Goal: Information Seeking & Learning: Find specific fact

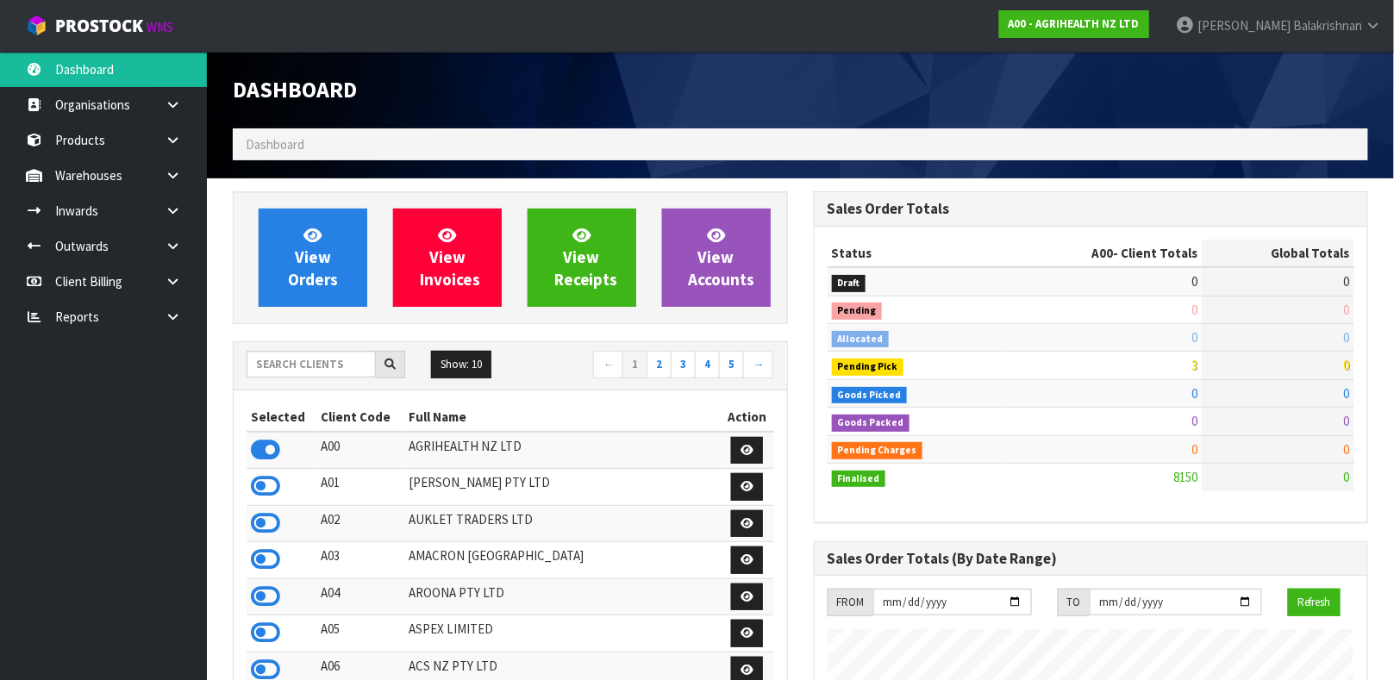
scroll to position [1308, 580]
click at [288, 353] on input "text" at bounding box center [311, 364] width 129 height 27
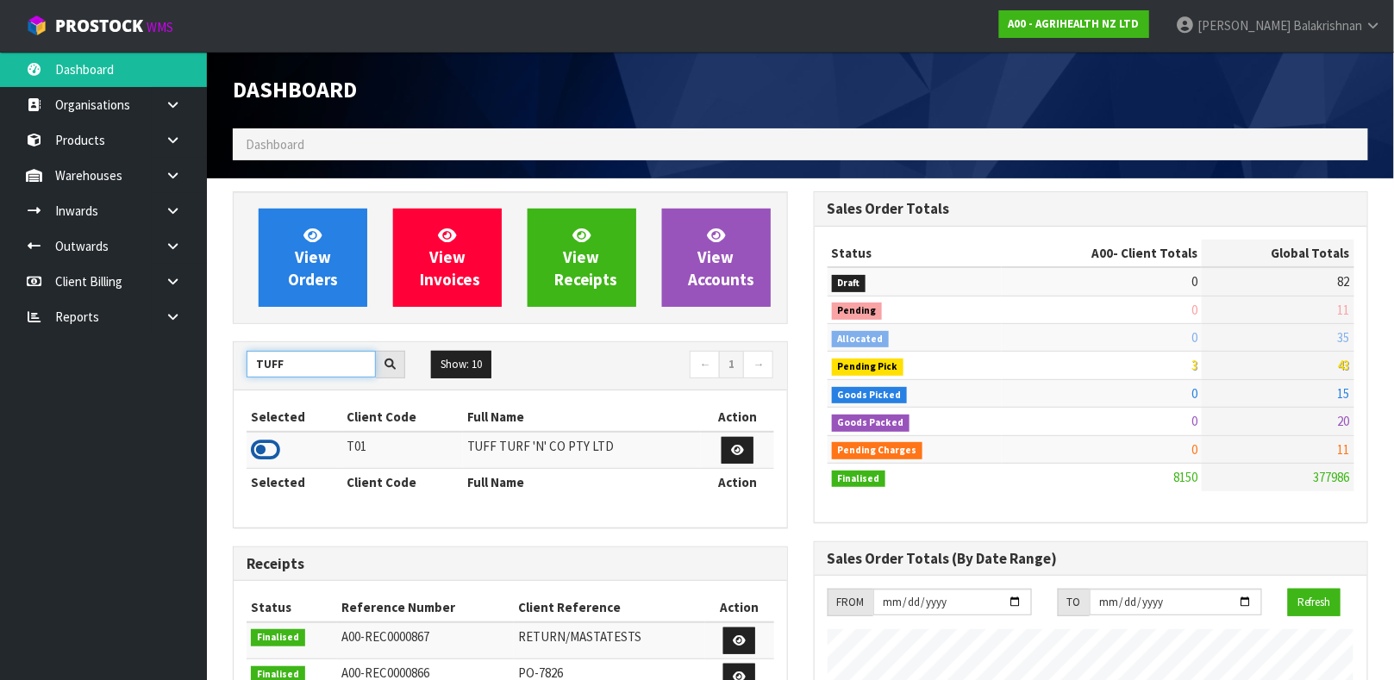
type input "TUFF"
click at [256, 444] on icon at bounding box center [265, 450] width 29 height 26
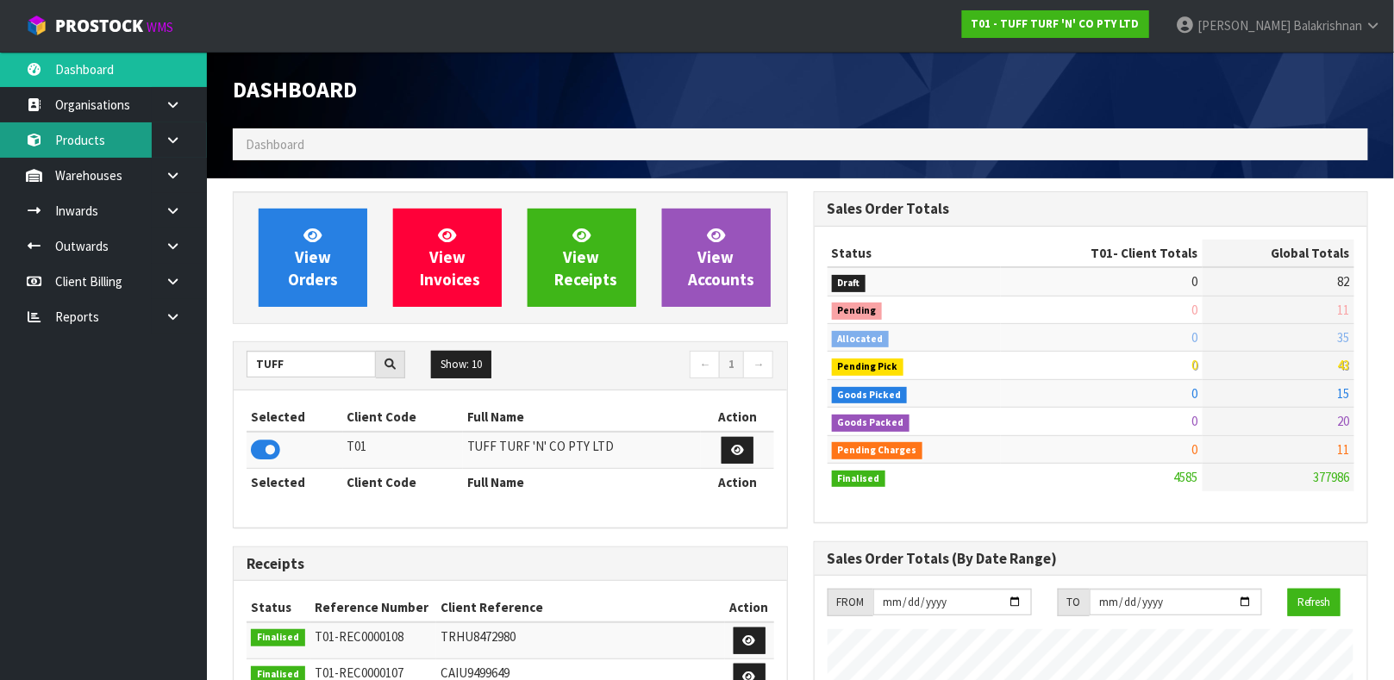
click at [87, 137] on link "Products" at bounding box center [103, 139] width 207 height 35
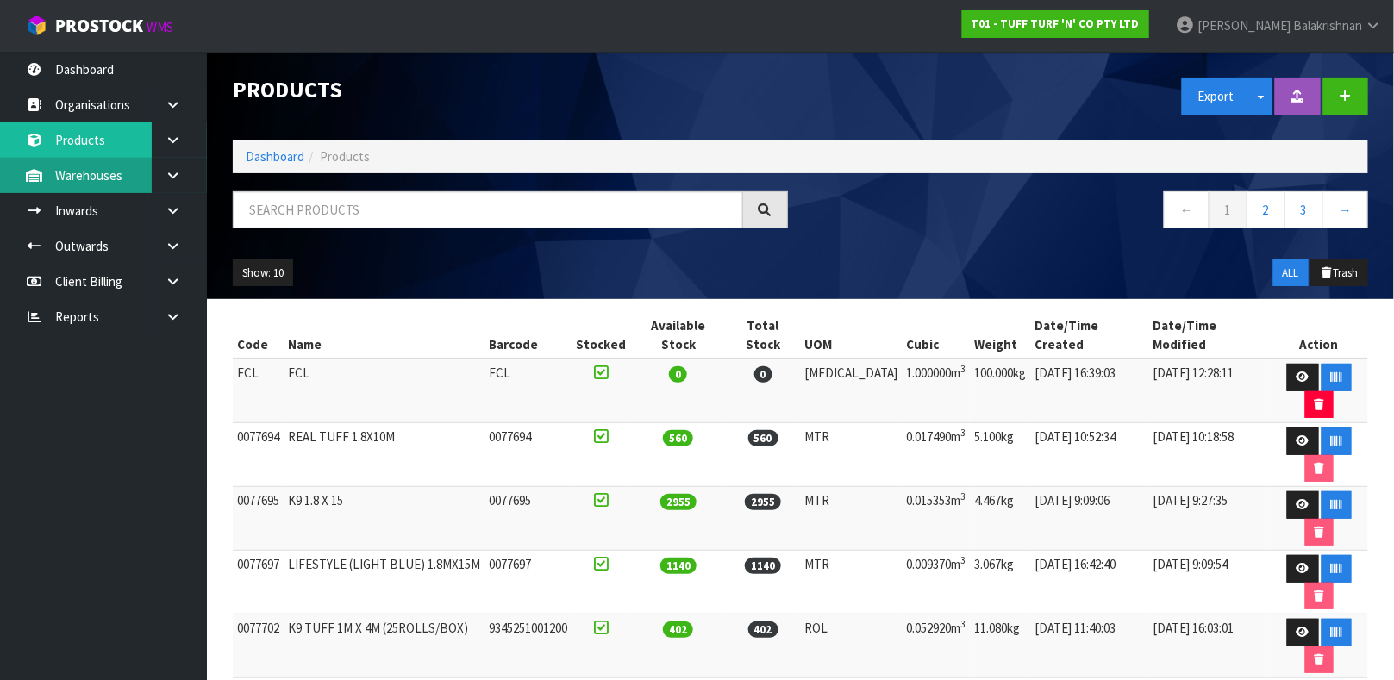
click at [100, 178] on link "Warehouses" at bounding box center [103, 175] width 207 height 35
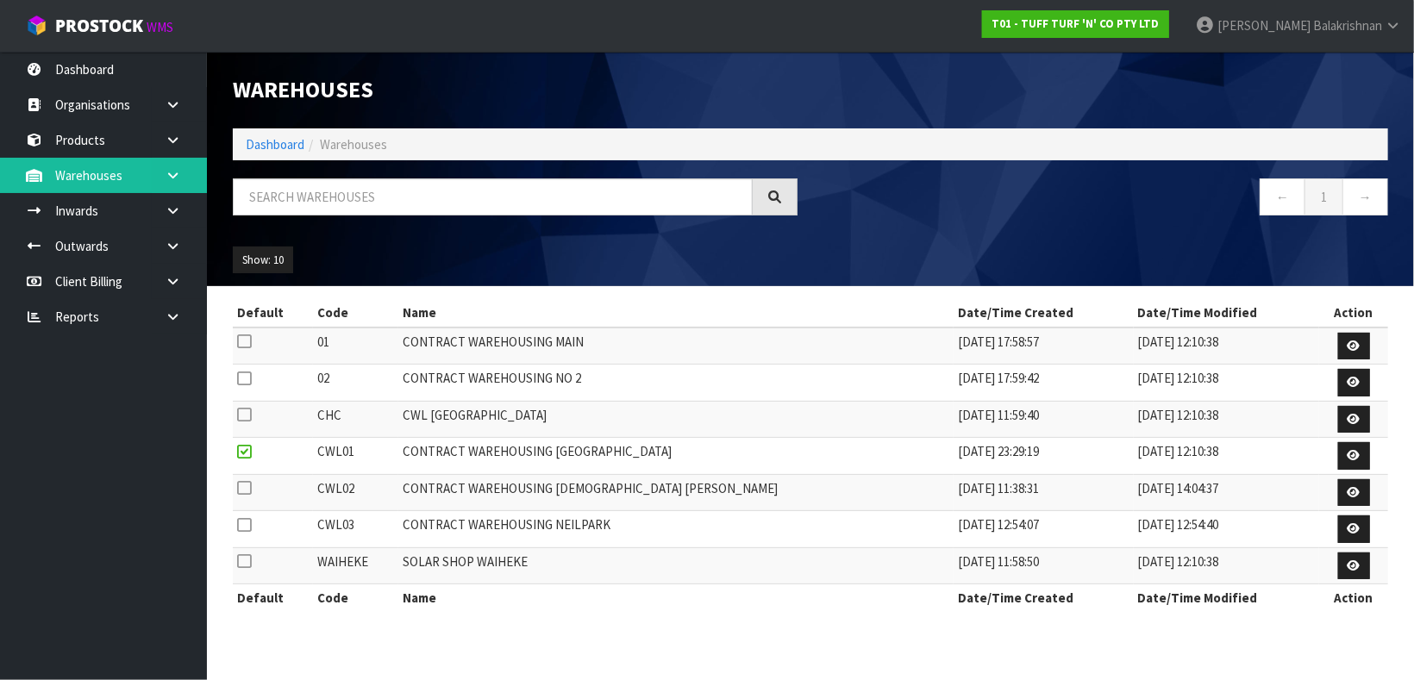
click at [161, 173] on link at bounding box center [179, 175] width 55 height 35
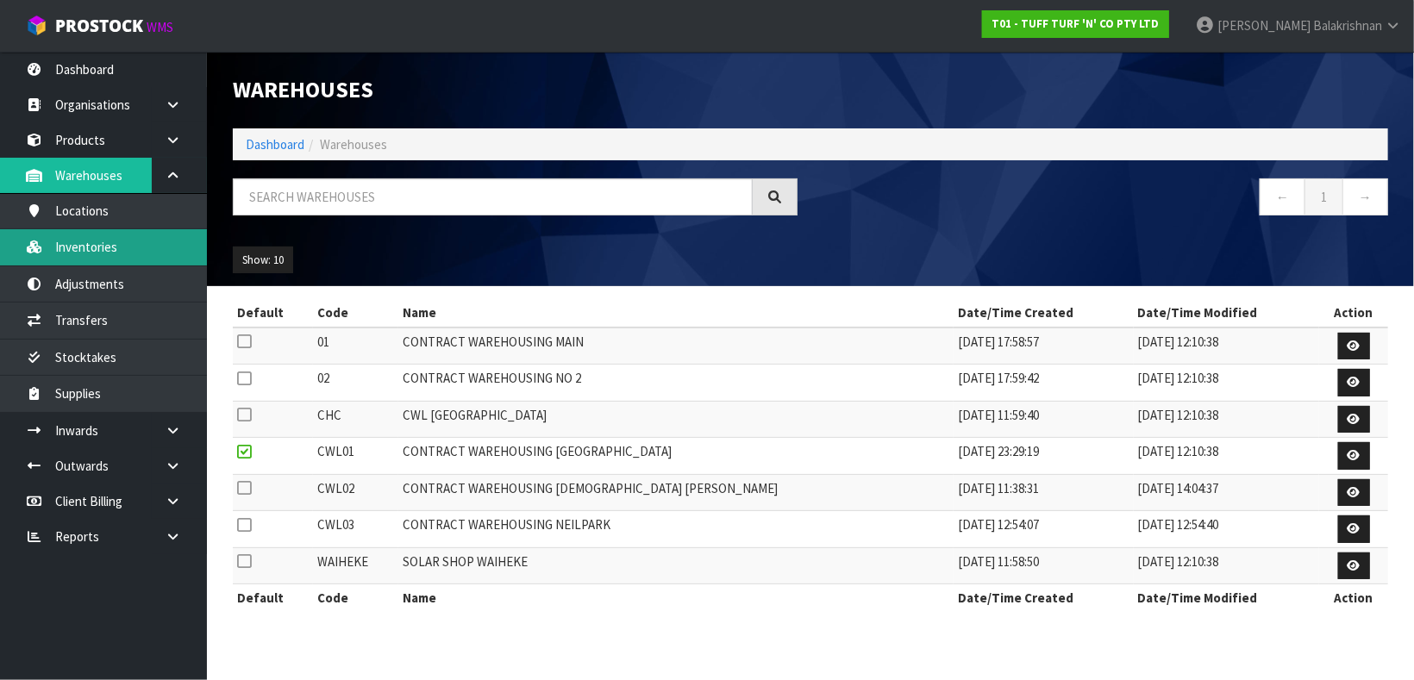
click at [139, 246] on link "Inventories" at bounding box center [103, 246] width 207 height 35
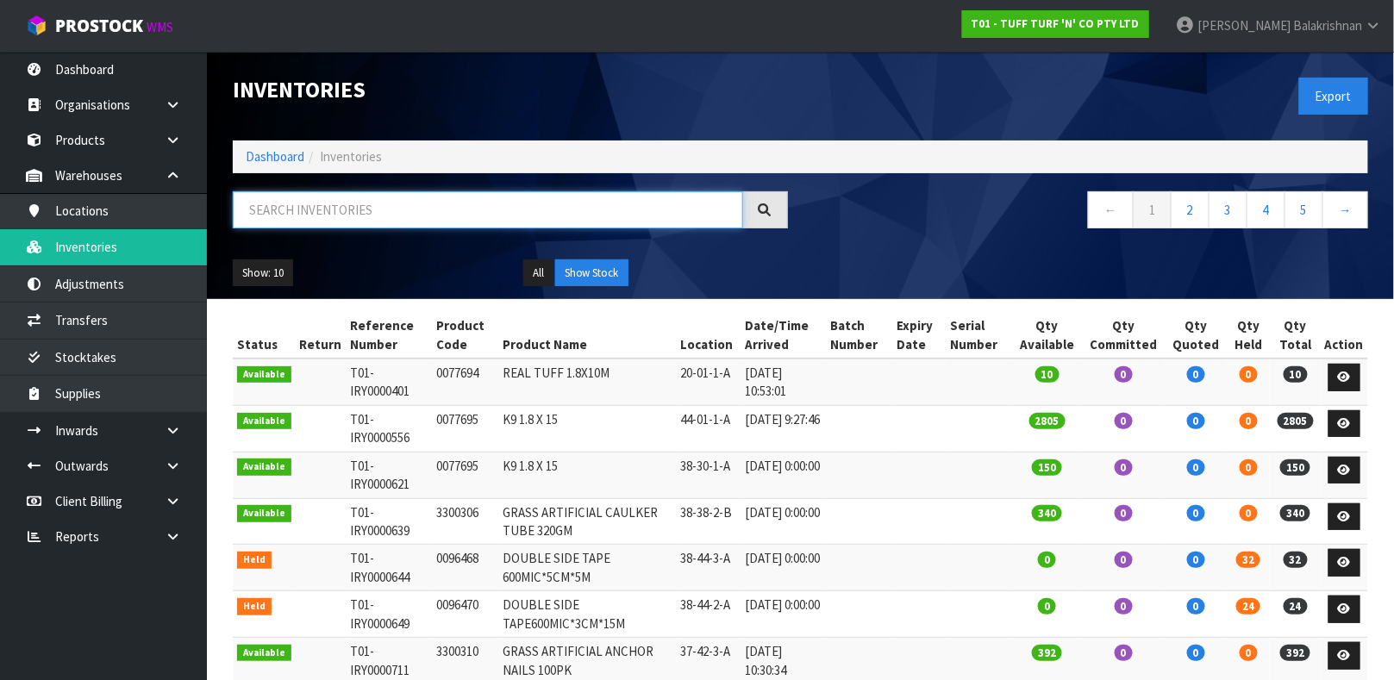
click at [332, 203] on input "text" at bounding box center [488, 209] width 510 height 37
type input "3320886"
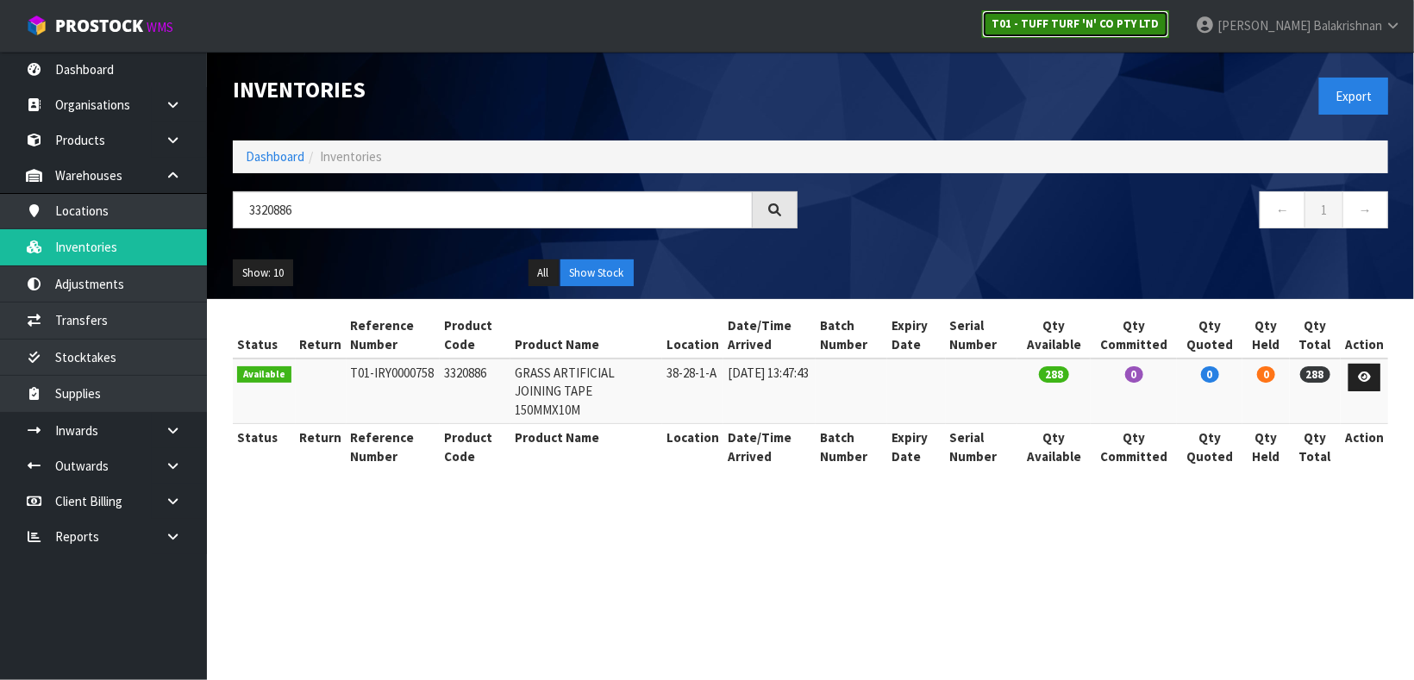
click at [1126, 26] on strong "T01 - TUFF TURF 'N' CO PTY LTD" at bounding box center [1075, 23] width 168 height 15
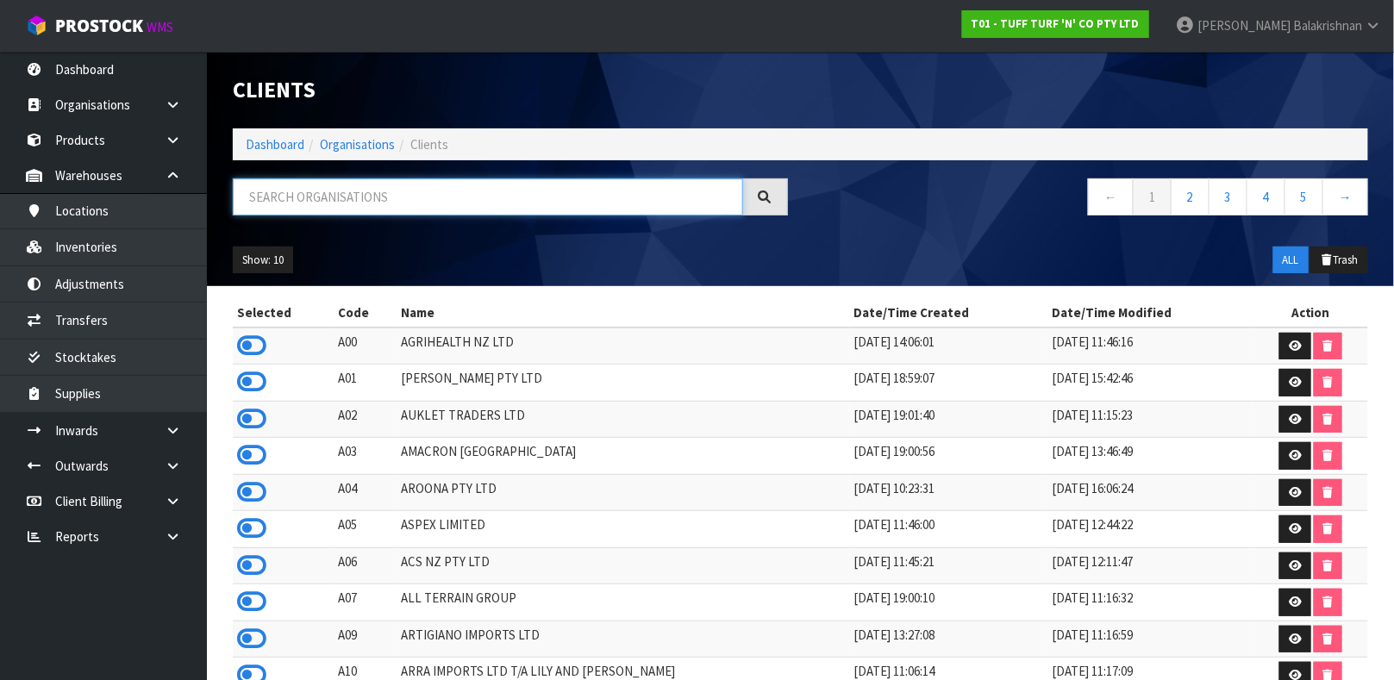
click at [425, 184] on input "text" at bounding box center [488, 196] width 510 height 37
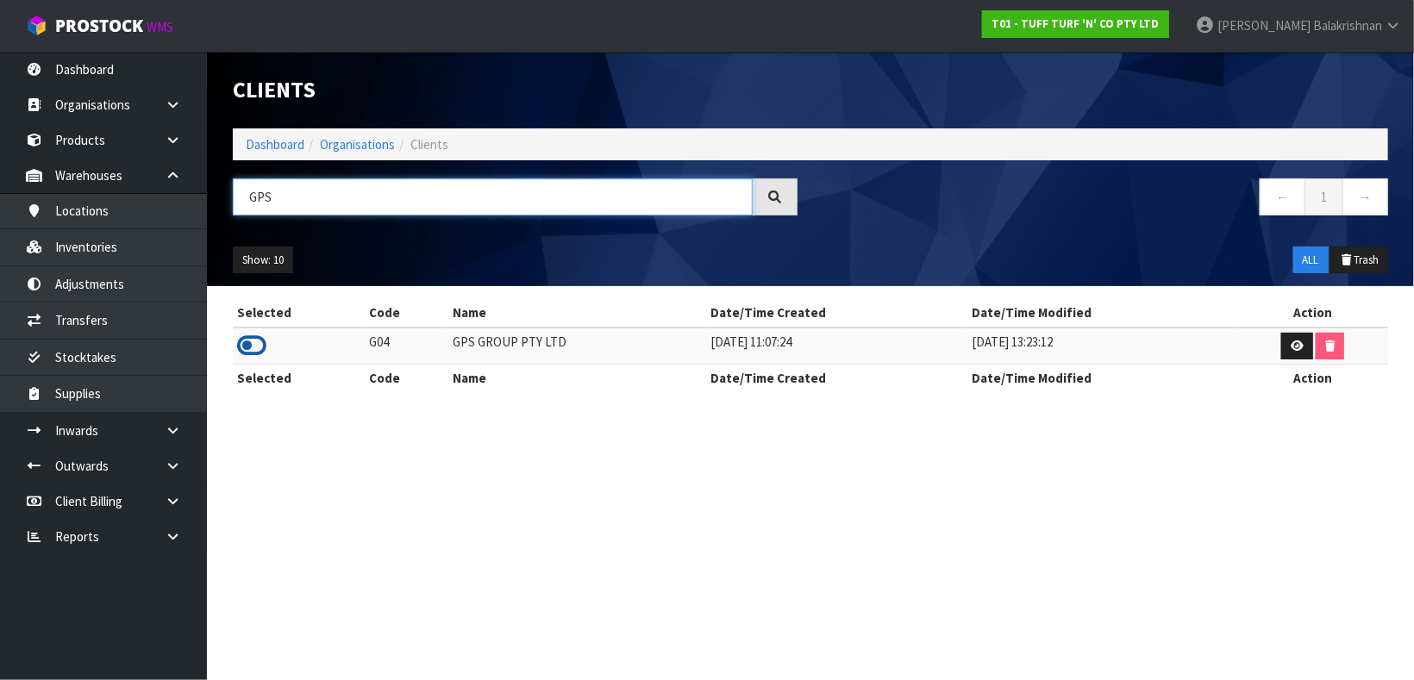
type input "GPS"
click at [247, 338] on icon at bounding box center [251, 346] width 29 height 26
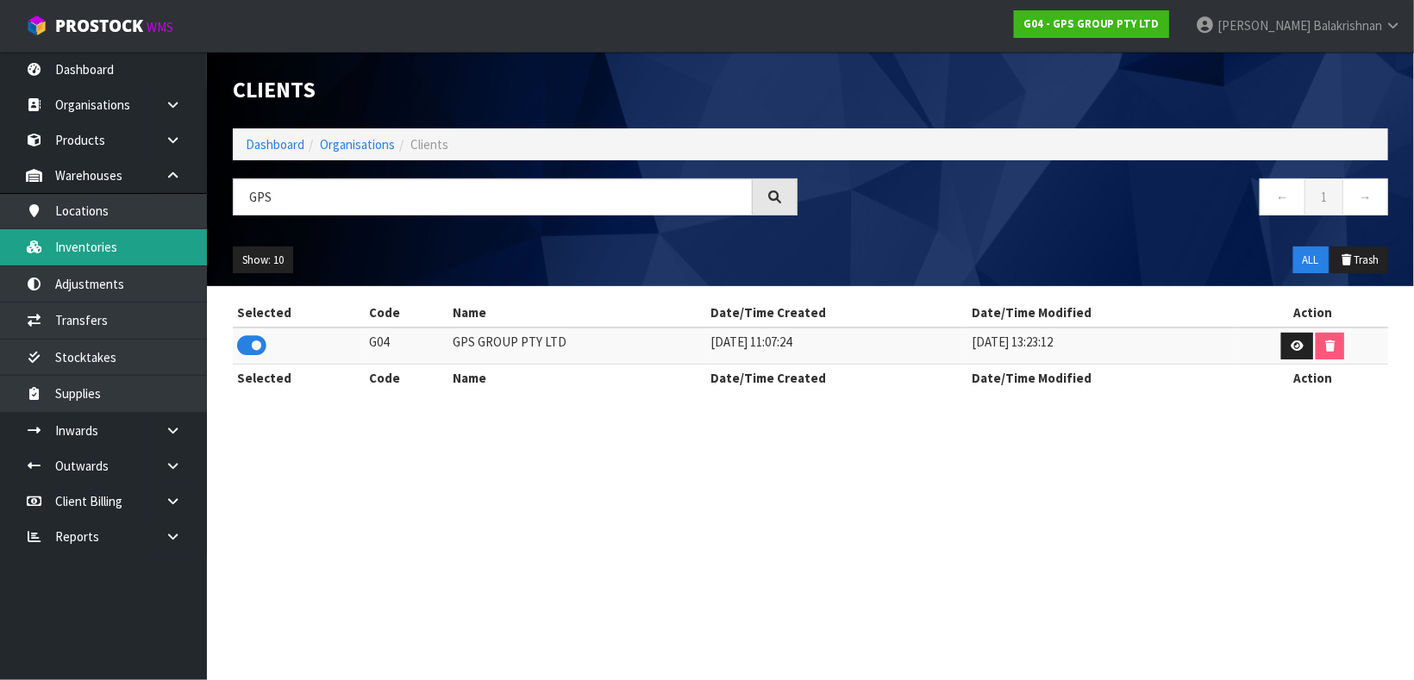
click at [109, 246] on link "Inventories" at bounding box center [103, 246] width 207 height 35
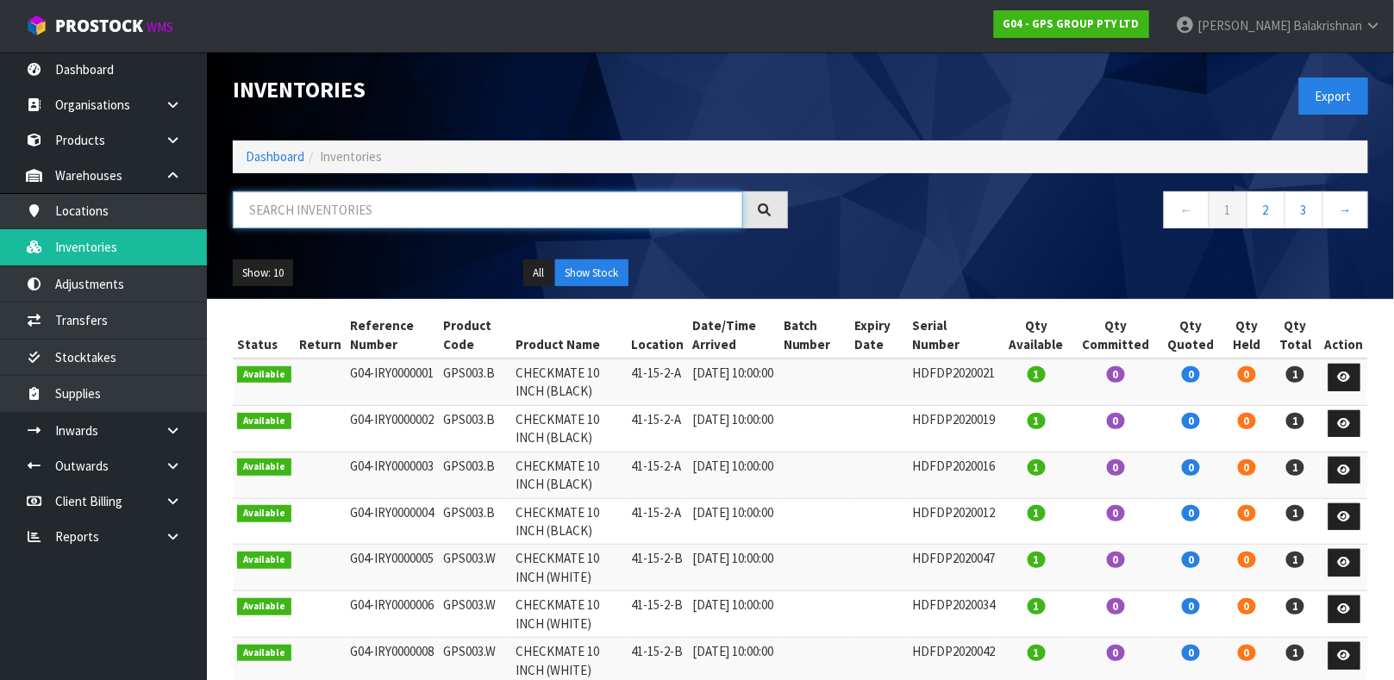
click at [342, 198] on input "text" at bounding box center [488, 209] width 510 height 37
type input "NE009"
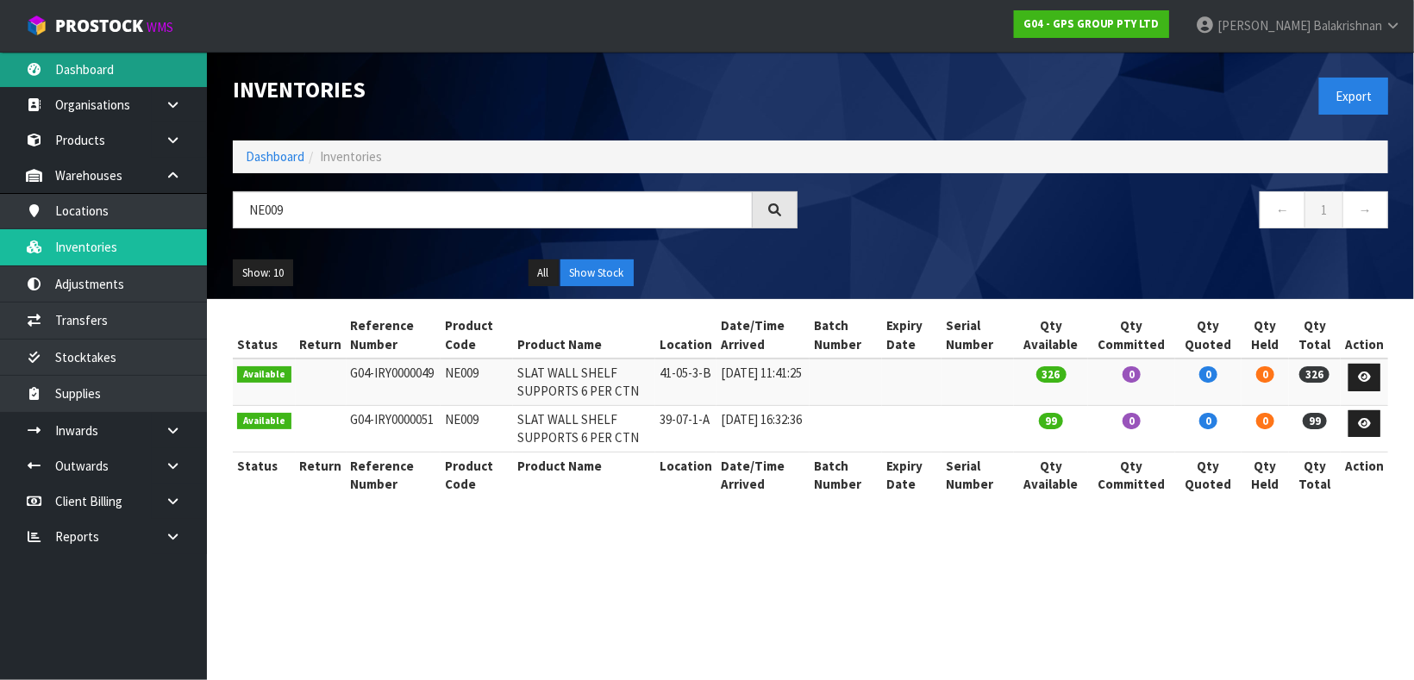
click at [76, 63] on link "Dashboard" at bounding box center [103, 69] width 207 height 35
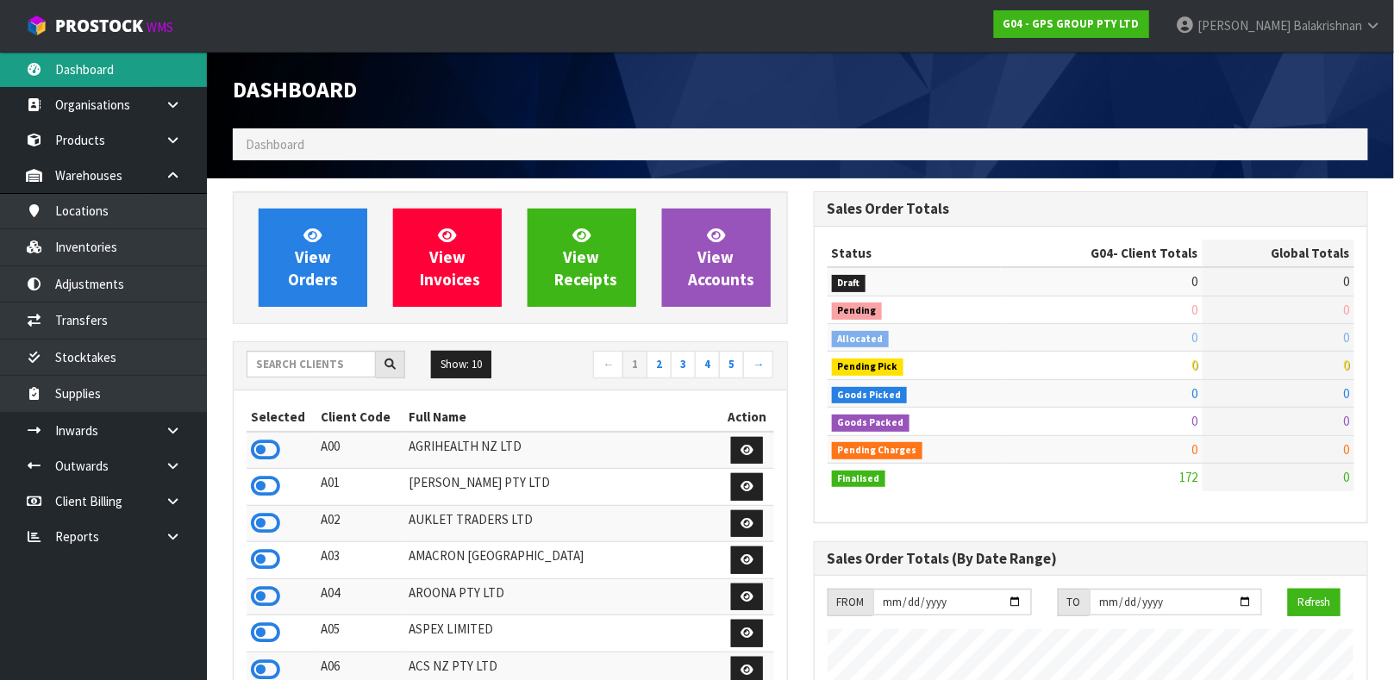
scroll to position [1055, 580]
click at [323, 359] on input "text" at bounding box center [311, 364] width 129 height 27
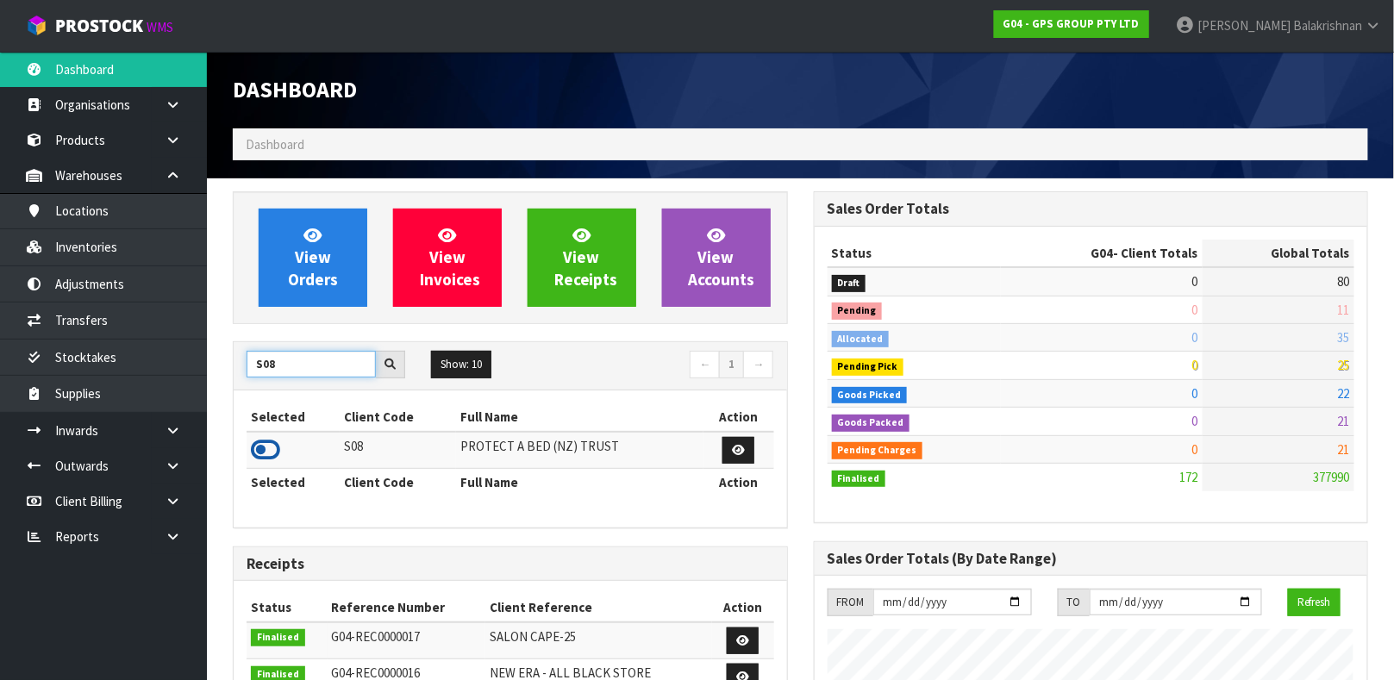
type input "S08"
click at [254, 454] on icon at bounding box center [265, 450] width 29 height 26
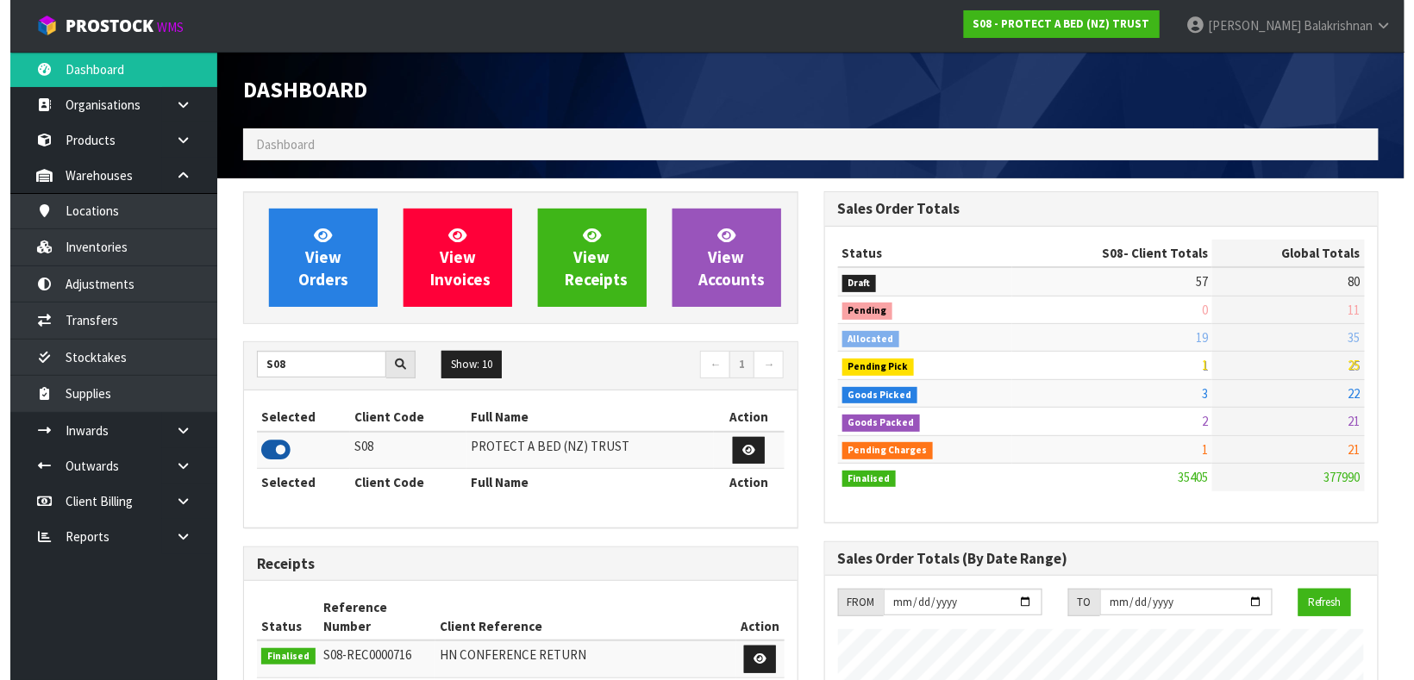
scroll to position [1344, 580]
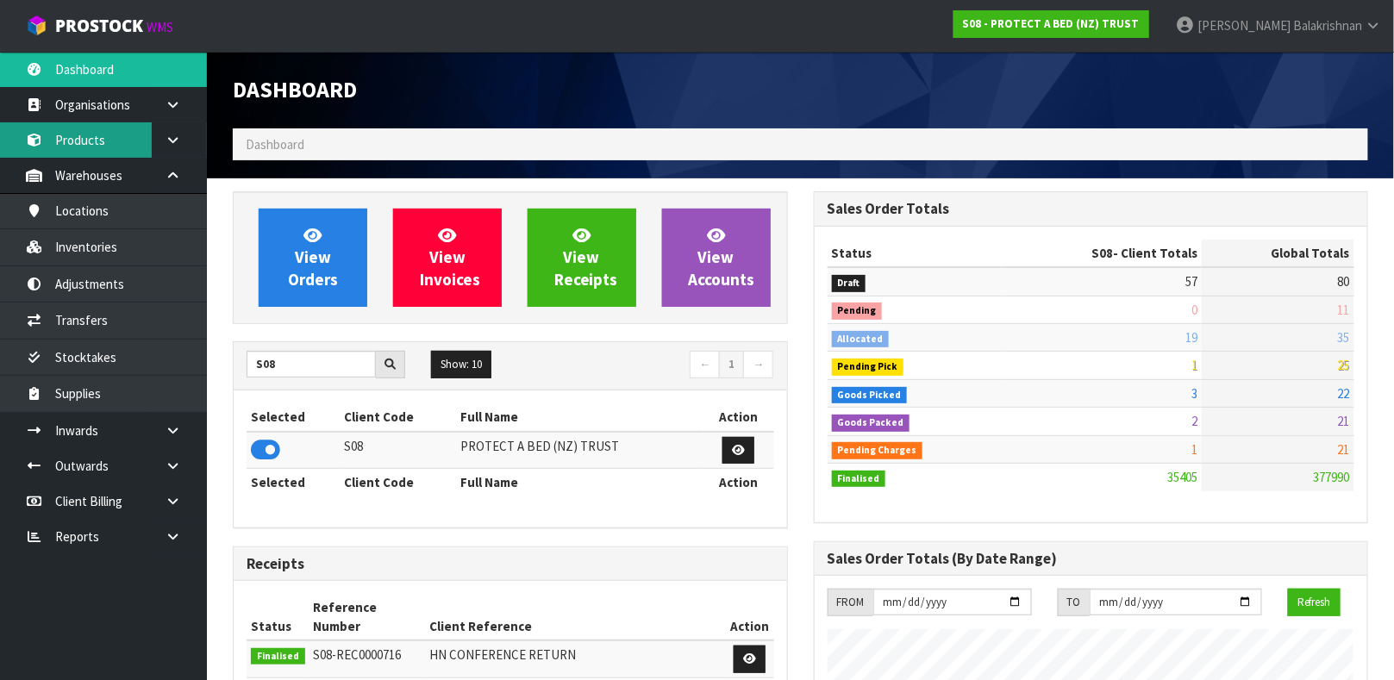
click at [105, 153] on link "Products" at bounding box center [103, 139] width 207 height 35
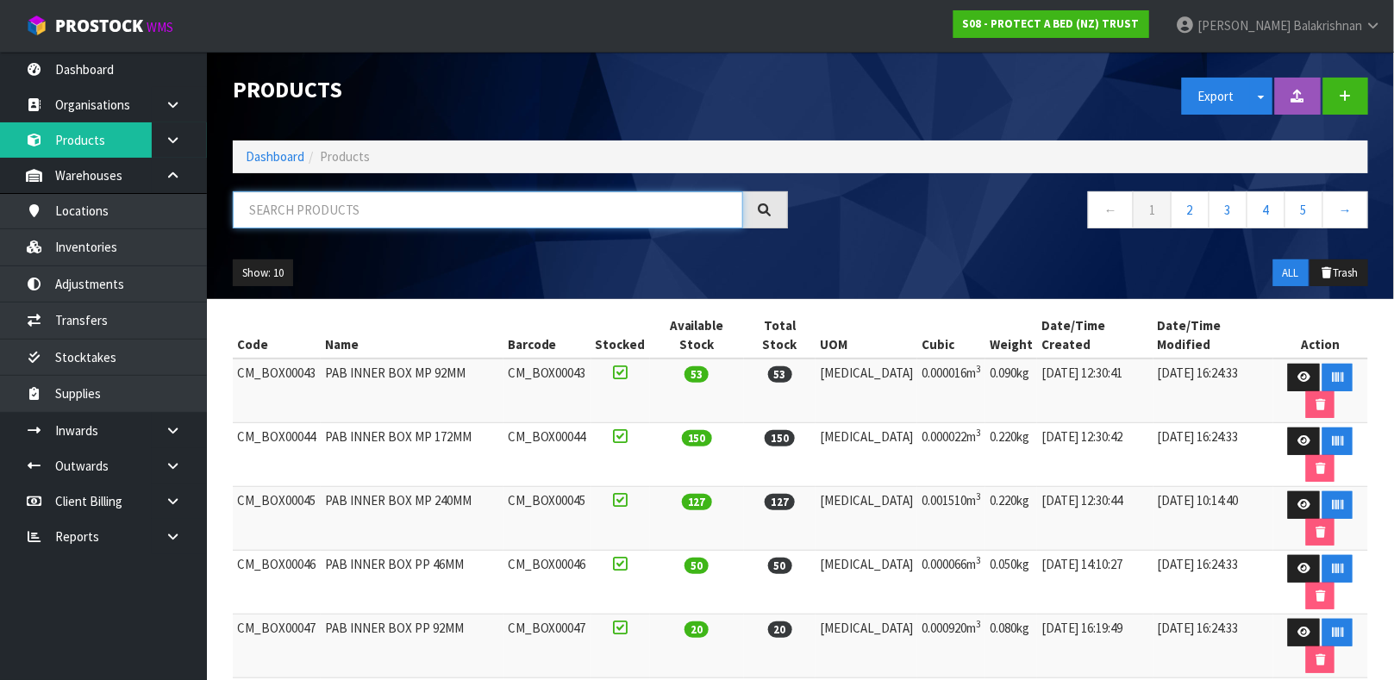
click at [302, 217] on input "text" at bounding box center [488, 209] width 510 height 37
type input "9336473002892"
